Goal: Task Accomplishment & Management: Manage account settings

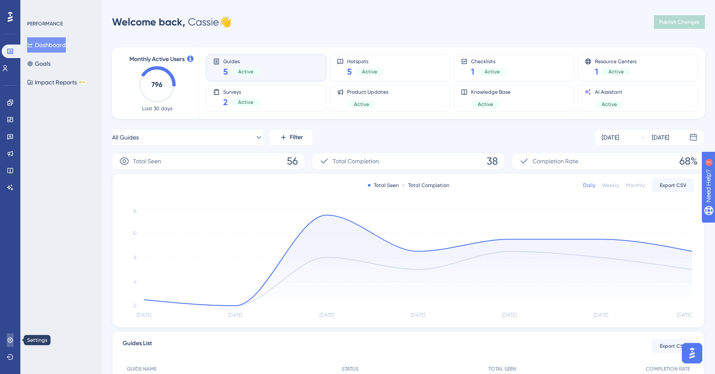
click at [10, 338] on icon at bounding box center [10, 340] width 6 height 6
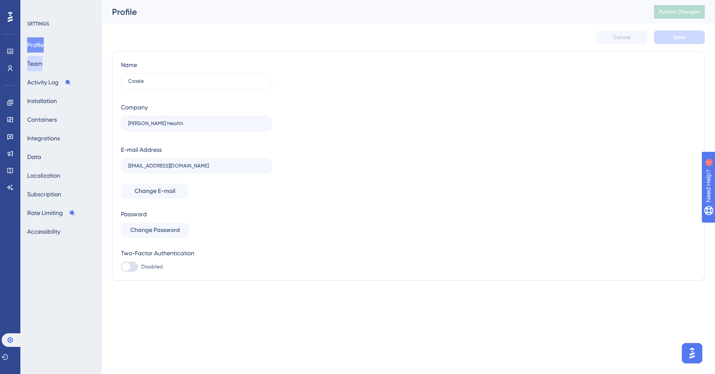
click at [41, 62] on button "Team" at bounding box center [34, 63] width 15 height 15
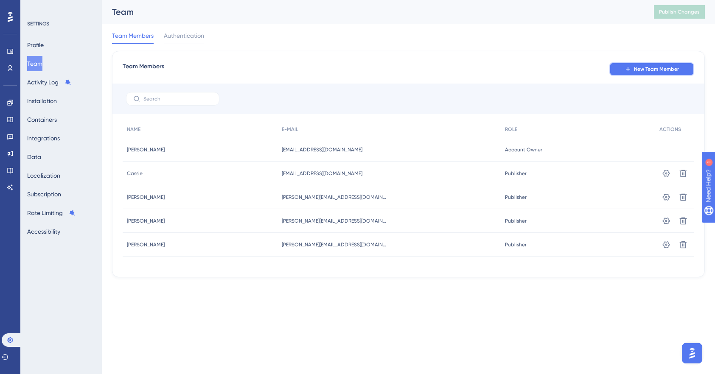
click at [665, 71] on span "New Team Member" at bounding box center [656, 69] width 45 height 7
click at [679, 248] on icon at bounding box center [683, 245] width 8 height 8
click at [632, 69] on button "New Team Member" at bounding box center [651, 69] width 85 height 14
